Goal: Information Seeking & Learning: Learn about a topic

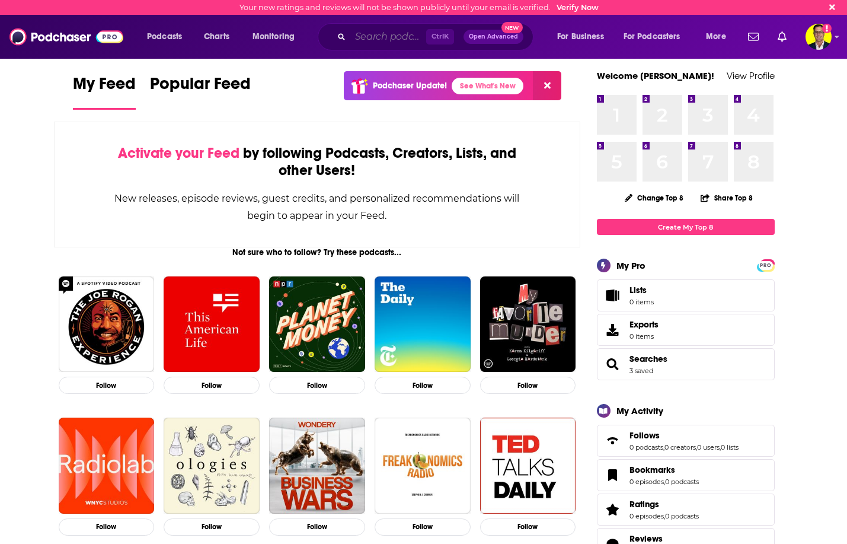
click at [373, 34] on input "Search podcasts, credits, & more..." at bounding box center [388, 36] width 76 height 19
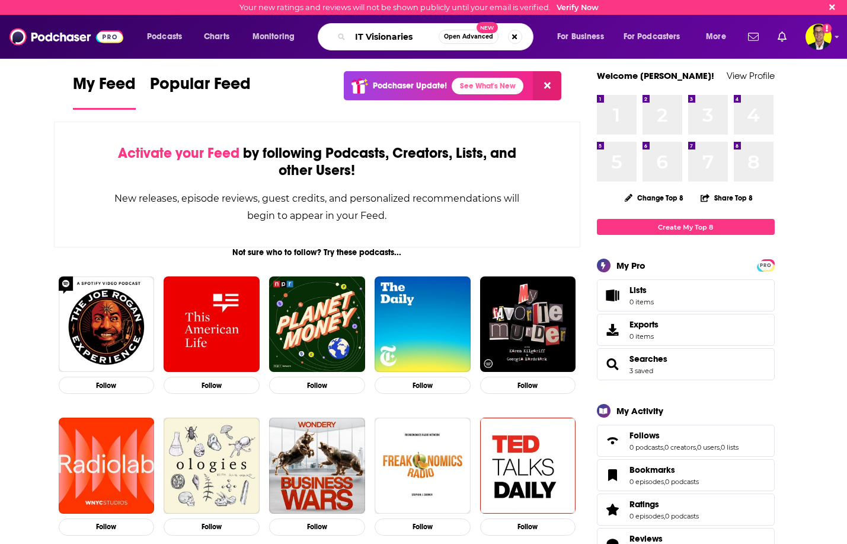
type input "IT Visionaries"
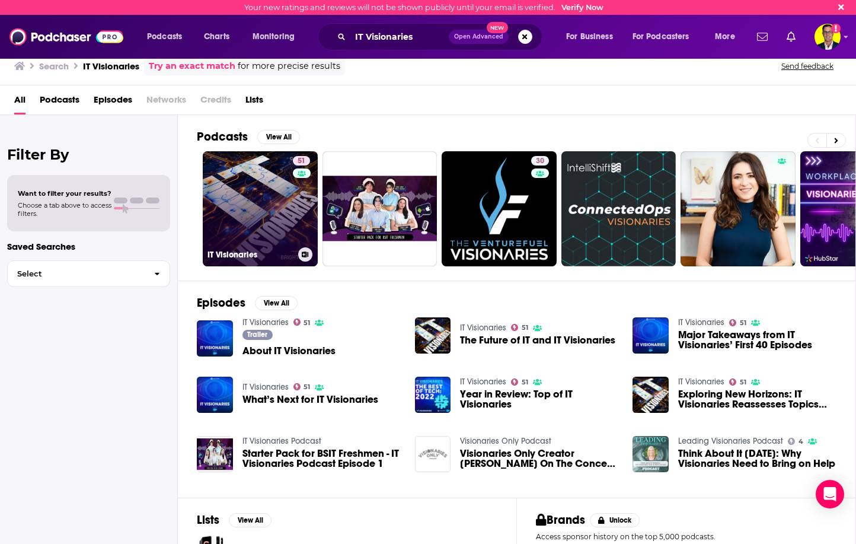
click at [251, 201] on link "51 IT Visionaries" at bounding box center [260, 208] width 115 height 115
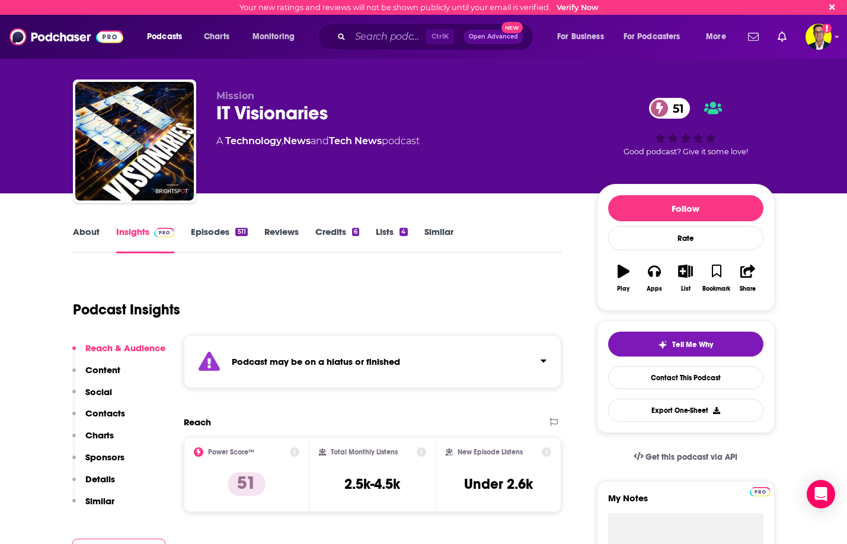
click at [196, 231] on link "Episodes 511" at bounding box center [219, 239] width 56 height 27
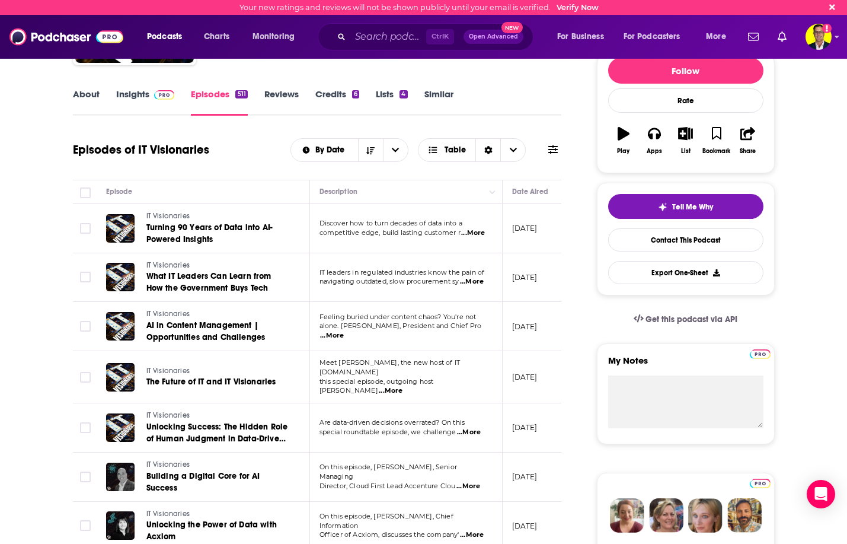
scroll to position [178, 0]
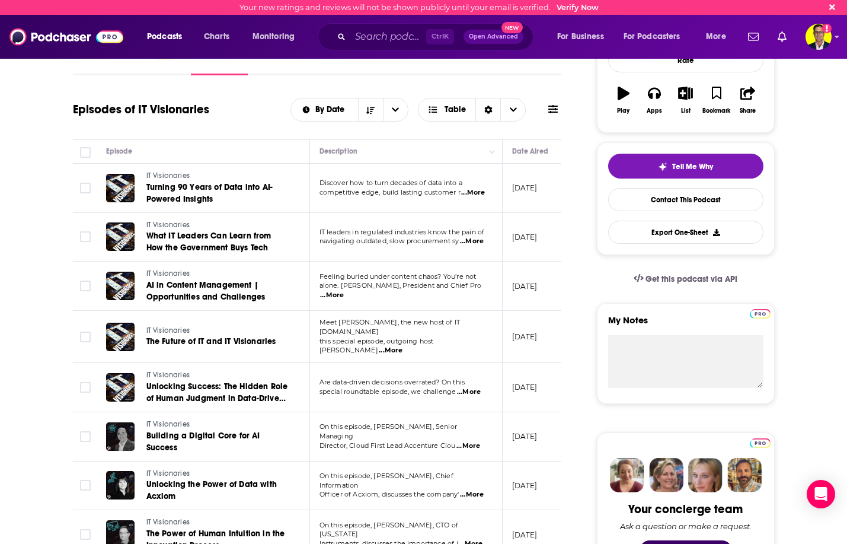
click at [475, 194] on span "...More" at bounding box center [473, 192] width 24 height 9
